Goal: Task Accomplishment & Management: Use online tool/utility

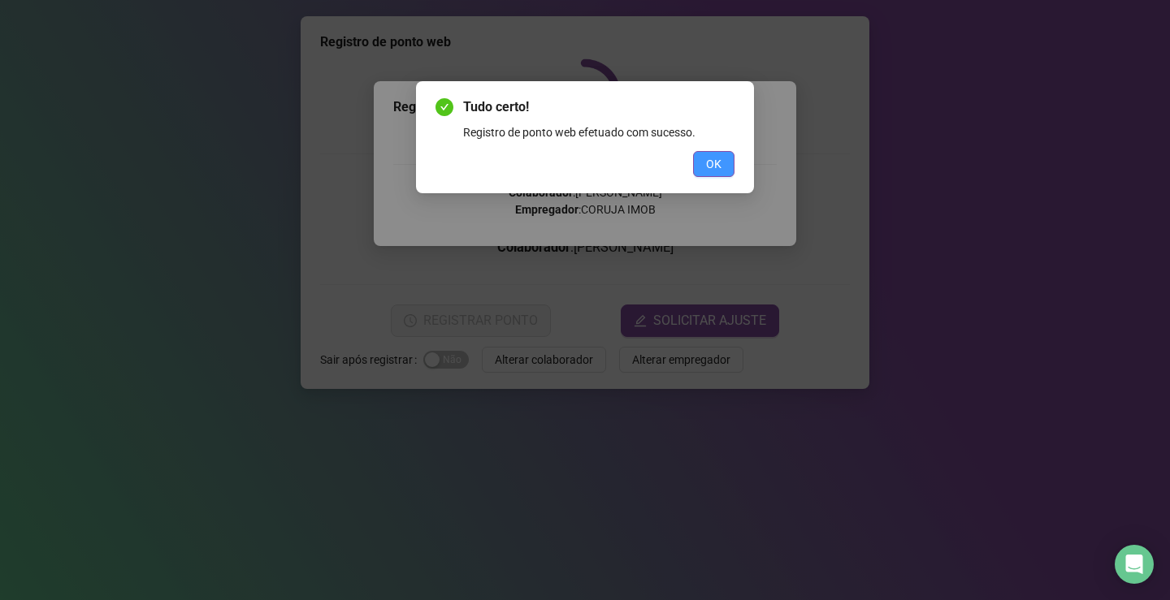
click at [716, 164] on span "OK" at bounding box center [713, 164] width 15 height 18
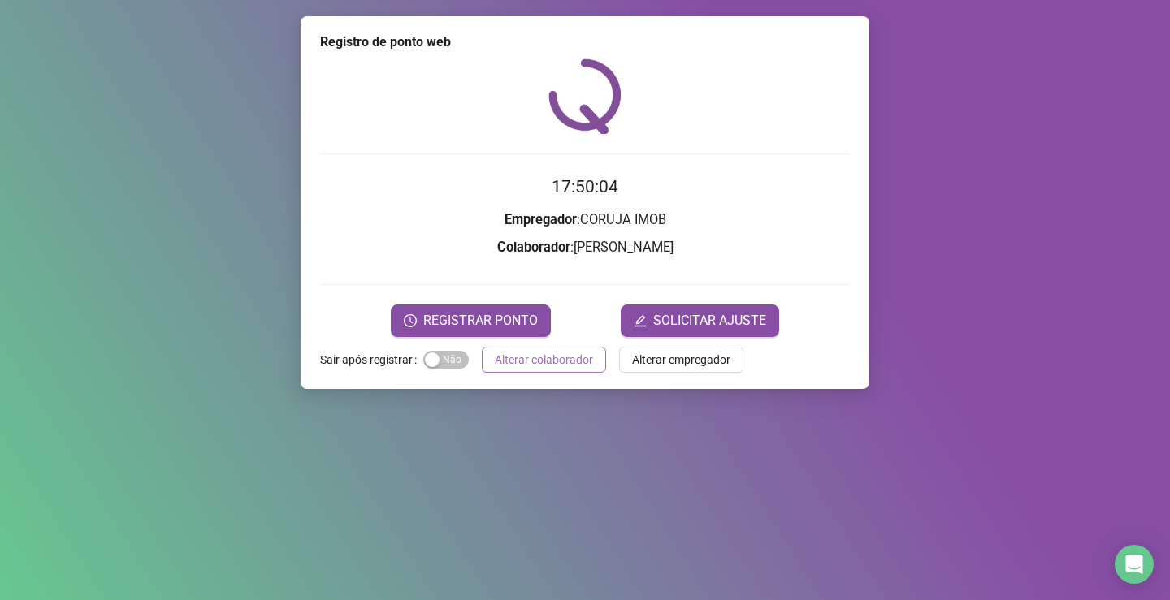
click at [513, 357] on span "Alterar colaborador" at bounding box center [544, 360] width 98 height 18
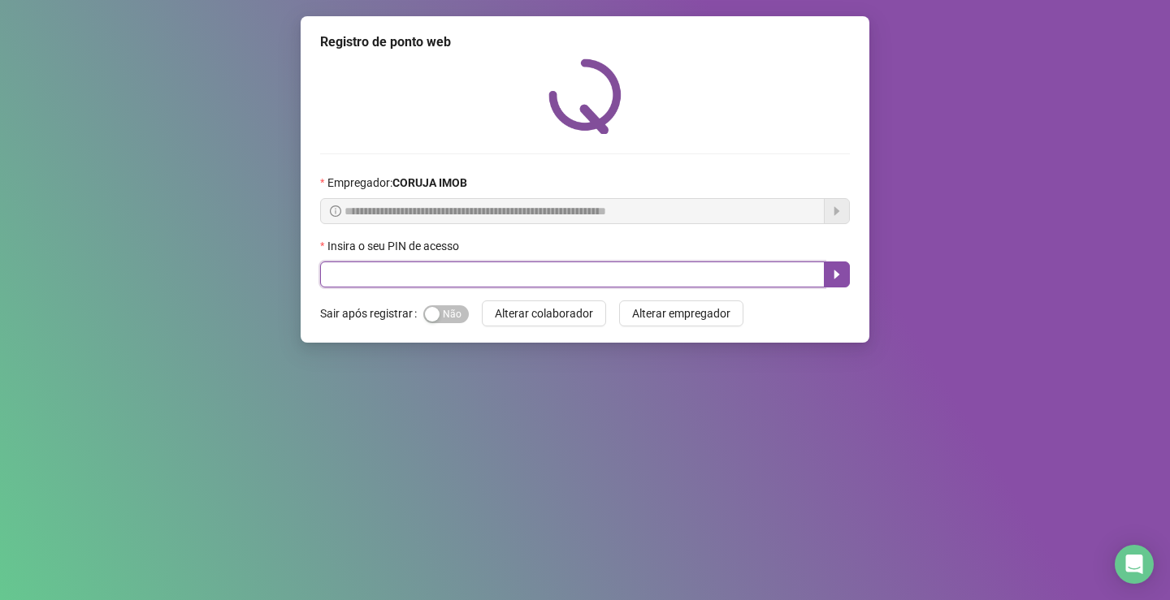
click at [456, 280] on input "text" at bounding box center [572, 275] width 504 height 26
type input "*****"
click at [846, 275] on button "button" at bounding box center [837, 275] width 26 height 26
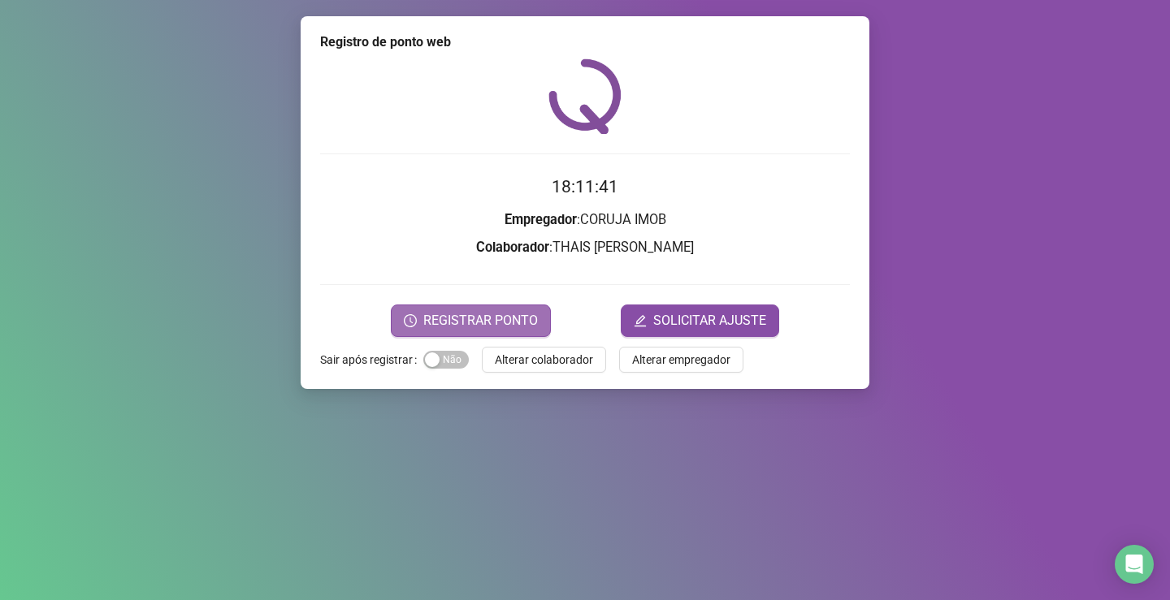
click at [491, 321] on span "REGISTRAR PONTO" at bounding box center [480, 320] width 115 height 19
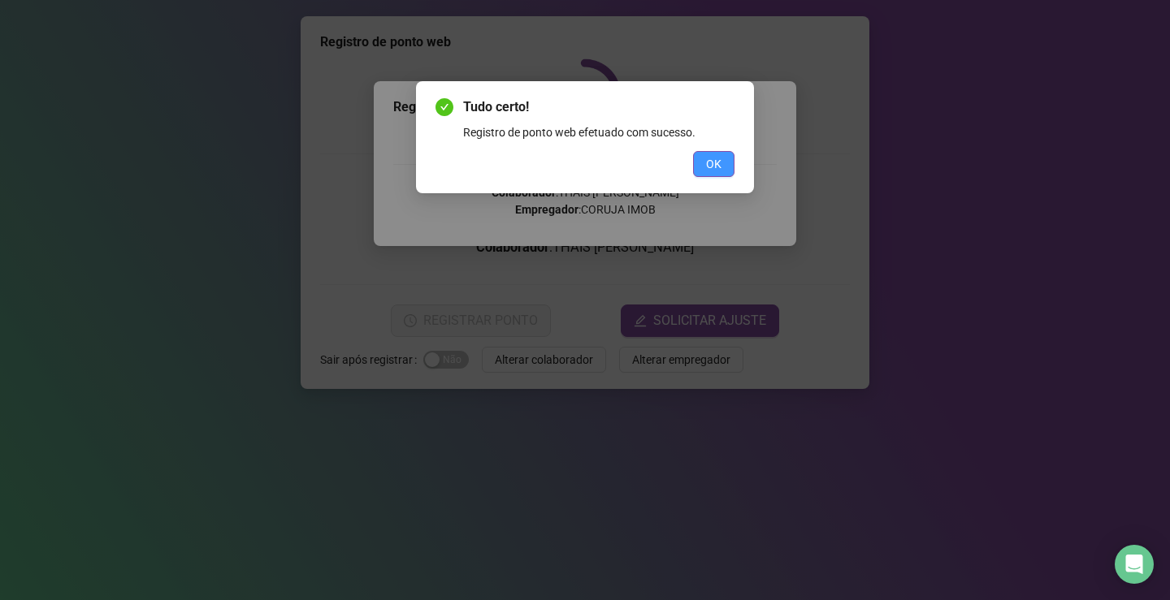
click at [716, 166] on span "OK" at bounding box center [713, 164] width 15 height 18
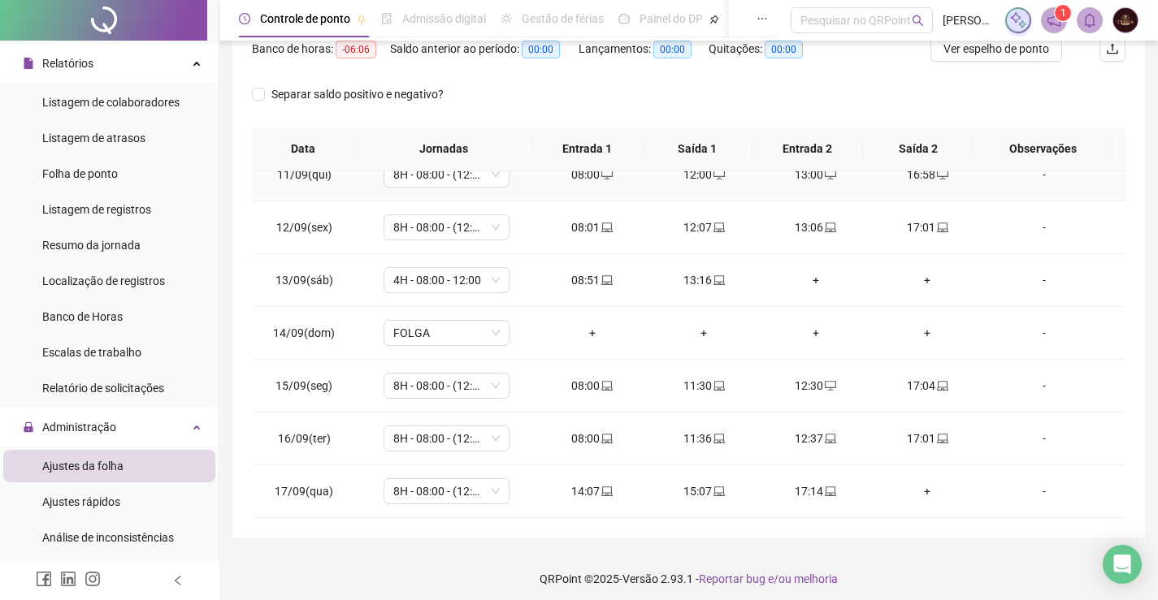
scroll to position [230, 0]
